Goal: Task Accomplishment & Management: Complete application form

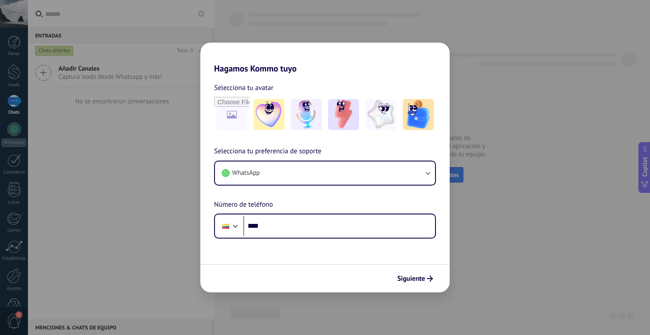
click at [500, 52] on div "Hagamos Kommo tuyo Selecciona tu avatar Selecciona tu preferencia de soporte Wh…" at bounding box center [325, 167] width 650 height 335
click at [277, 125] on img at bounding box center [269, 114] width 31 height 31
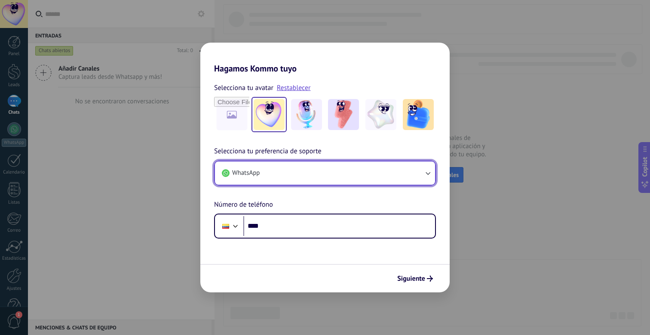
click at [295, 165] on button "WhatsApp" at bounding box center [325, 172] width 220 height 23
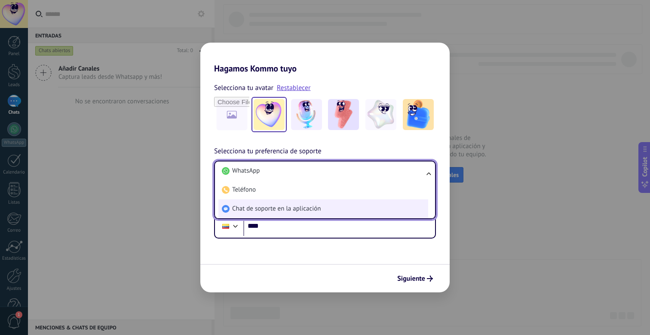
click at [296, 203] on li "Chat de soporte en la aplicación" at bounding box center [323, 208] width 210 height 19
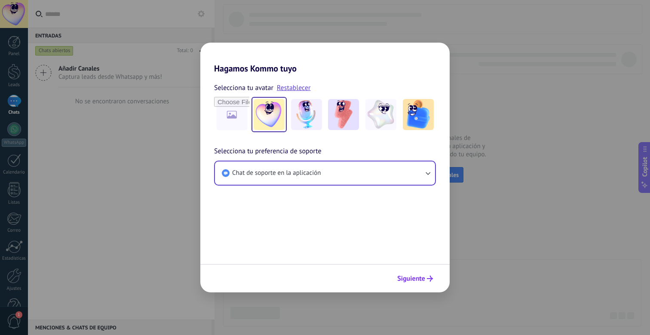
click at [427, 275] on button "Siguiente" at bounding box center [415, 278] width 43 height 15
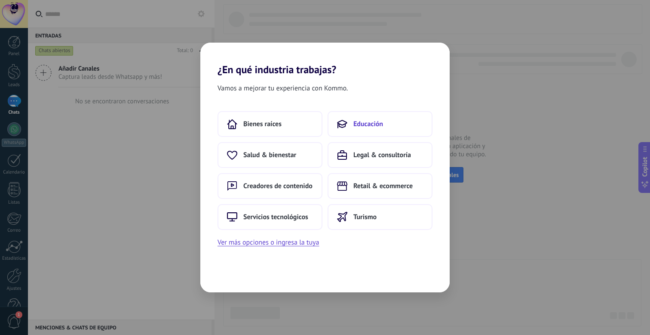
click at [360, 127] on span "Educación" at bounding box center [369, 124] width 30 height 9
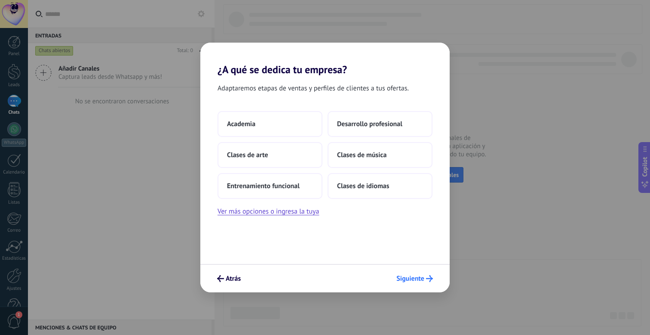
click at [420, 277] on span "Siguiente" at bounding box center [411, 278] width 28 height 6
click at [310, 123] on button "Academia" at bounding box center [270, 124] width 105 height 26
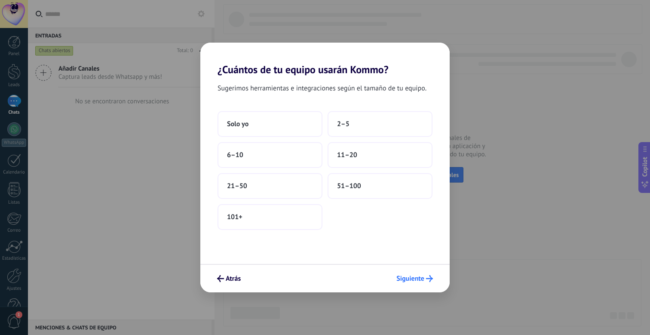
click at [426, 279] on icon "submit" at bounding box center [429, 278] width 7 height 7
click at [270, 126] on button "Solo yo" at bounding box center [270, 124] width 105 height 26
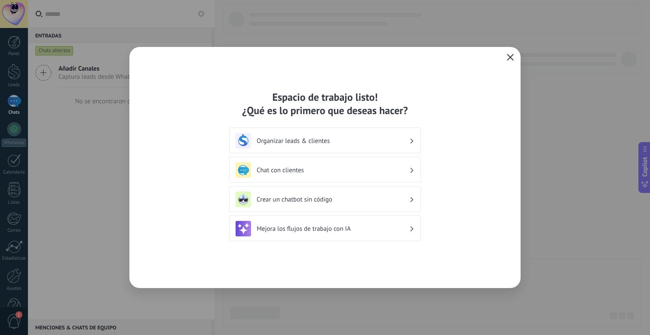
click at [508, 58] on icon "button" at bounding box center [510, 57] width 7 height 7
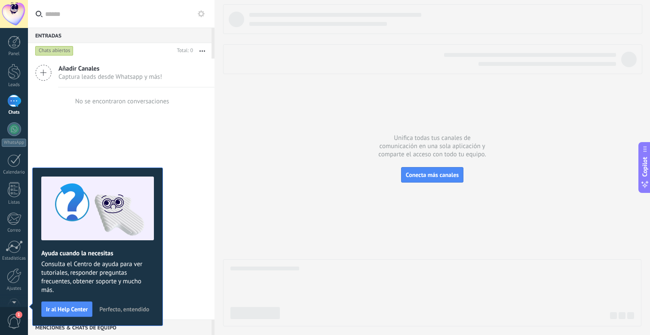
click at [12, 63] on div "Panel Leads Chats WhatsApp Clientes" at bounding box center [14, 183] width 28 height 294
click at [13, 66] on div at bounding box center [14, 72] width 13 height 16
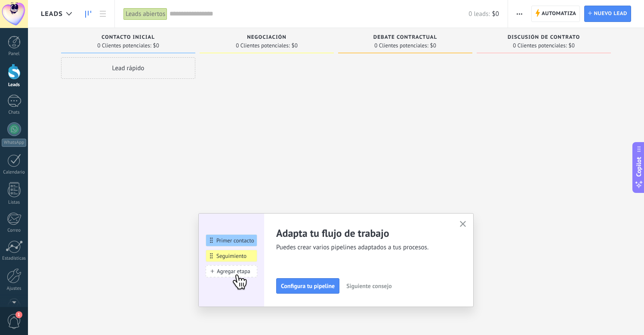
click at [466, 222] on icon "button" at bounding box center [463, 224] width 6 height 6
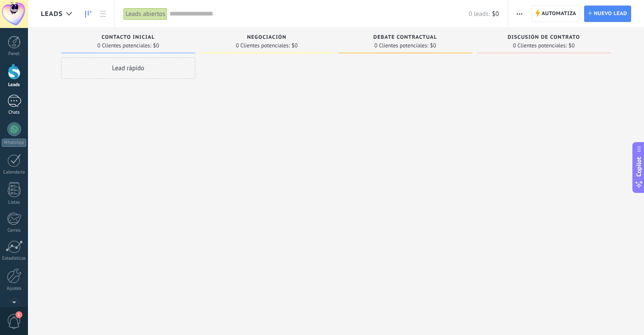
click at [9, 99] on div at bounding box center [14, 101] width 14 height 12
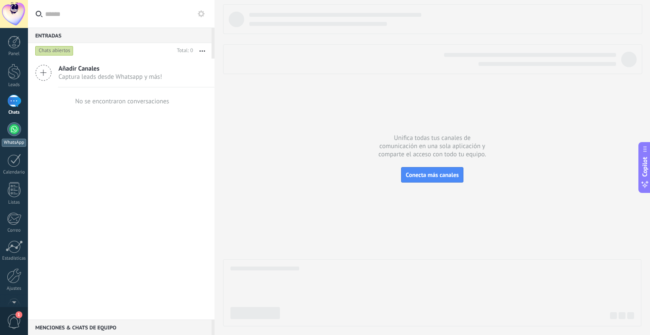
click at [17, 131] on div at bounding box center [14, 129] width 14 height 14
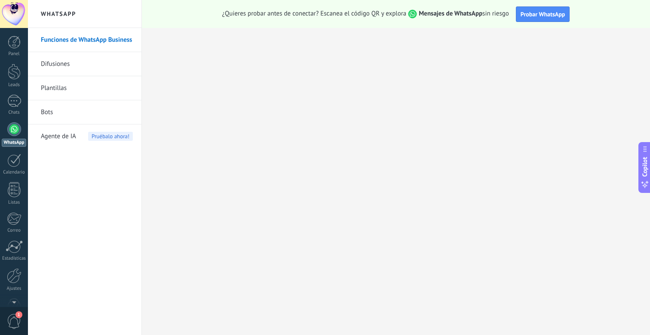
click at [91, 68] on link "Difusiones" at bounding box center [87, 64] width 92 height 24
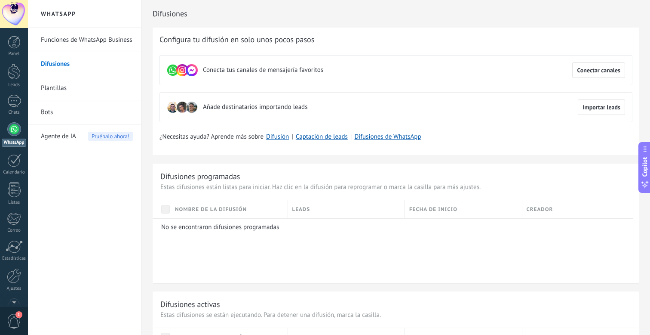
click at [97, 86] on link "Plantillas" at bounding box center [87, 88] width 92 height 24
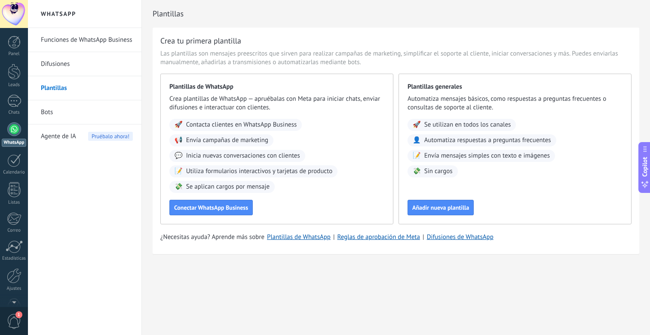
click at [81, 108] on link "Bots" at bounding box center [87, 112] width 92 height 24
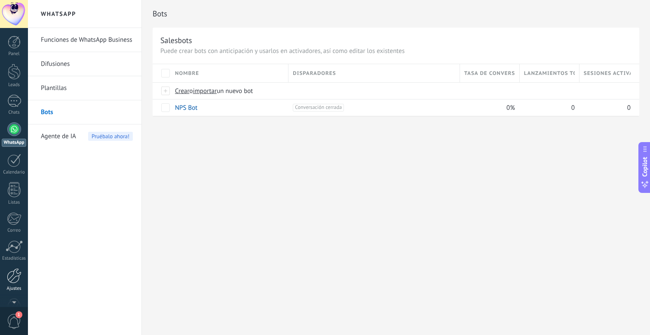
click at [7, 279] on div at bounding box center [14, 275] width 15 height 15
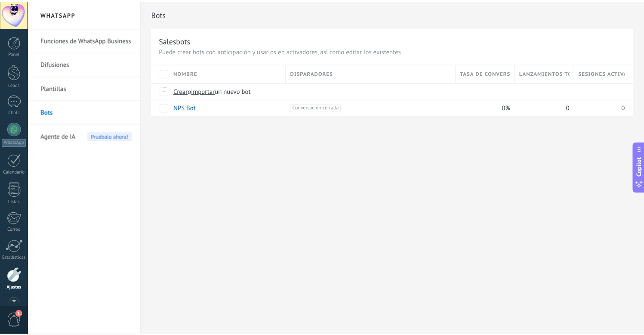
scroll to position [23, 0]
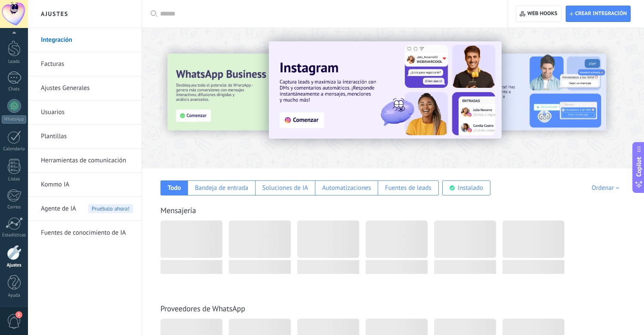
click at [81, 158] on link "Herramientas de comunicación" at bounding box center [87, 160] width 92 height 24
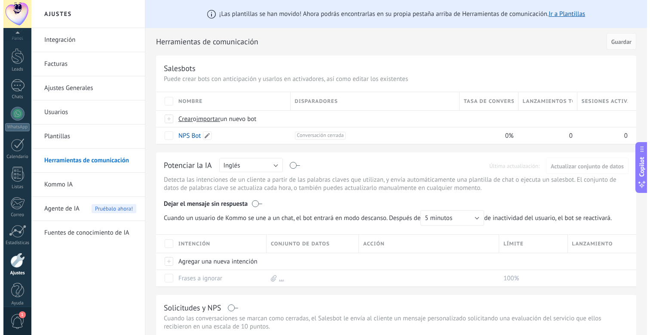
scroll to position [23, 0]
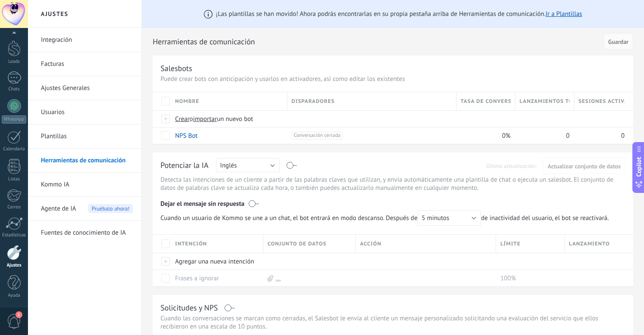
click at [68, 119] on link "Usuarios" at bounding box center [87, 112] width 92 height 24
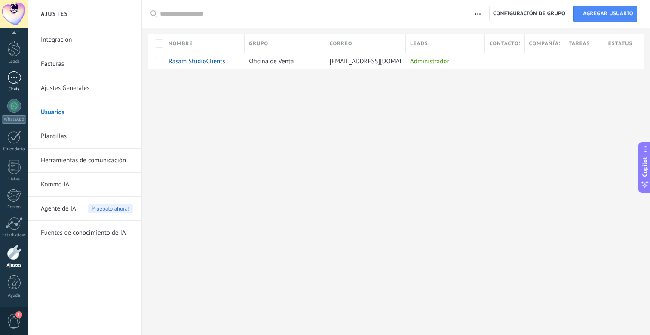
click at [11, 79] on div at bounding box center [14, 77] width 14 height 12
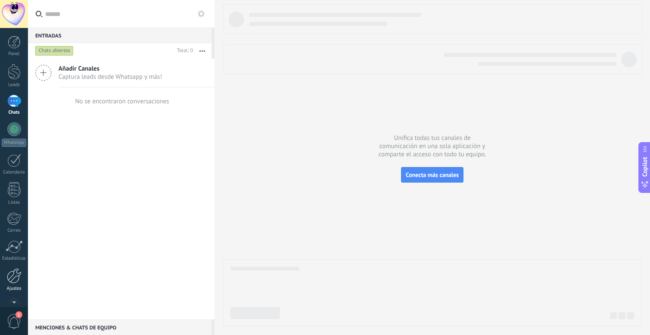
click at [15, 271] on div at bounding box center [14, 275] width 15 height 15
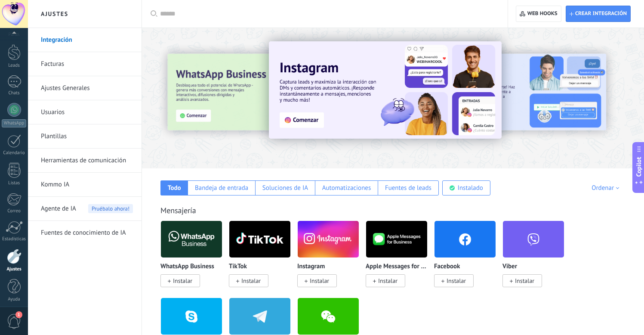
scroll to position [23, 0]
click at [52, 62] on link "Facturas" at bounding box center [87, 64] width 92 height 24
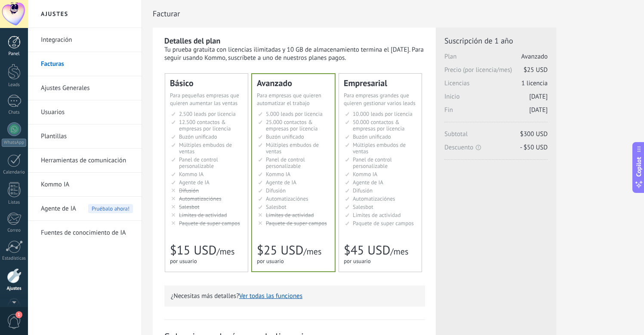
click at [18, 48] on div at bounding box center [14, 42] width 13 height 13
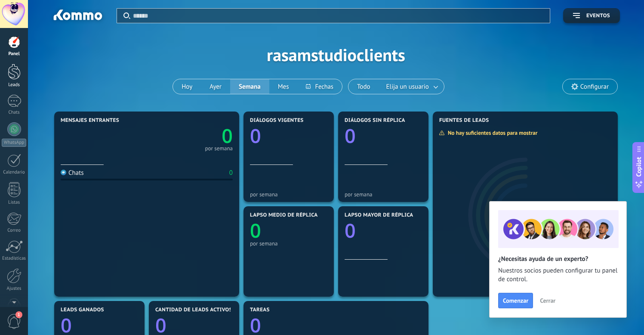
click at [16, 70] on div at bounding box center [14, 72] width 13 height 16
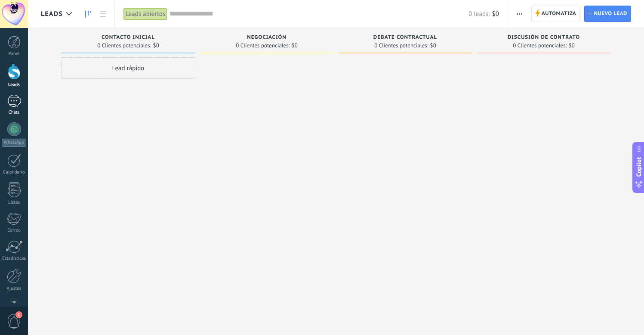
click at [16, 97] on div at bounding box center [14, 101] width 14 height 12
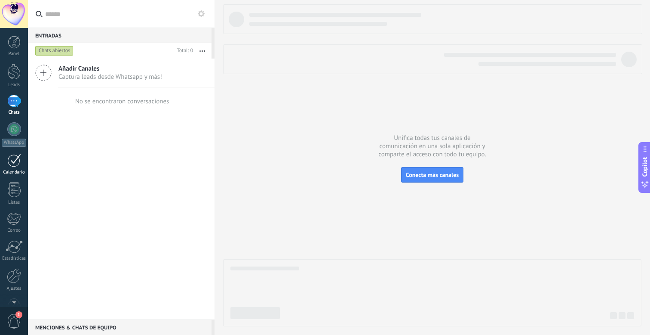
click at [7, 158] on div at bounding box center [14, 160] width 14 height 13
